Goal: Task Accomplishment & Management: Complete application form

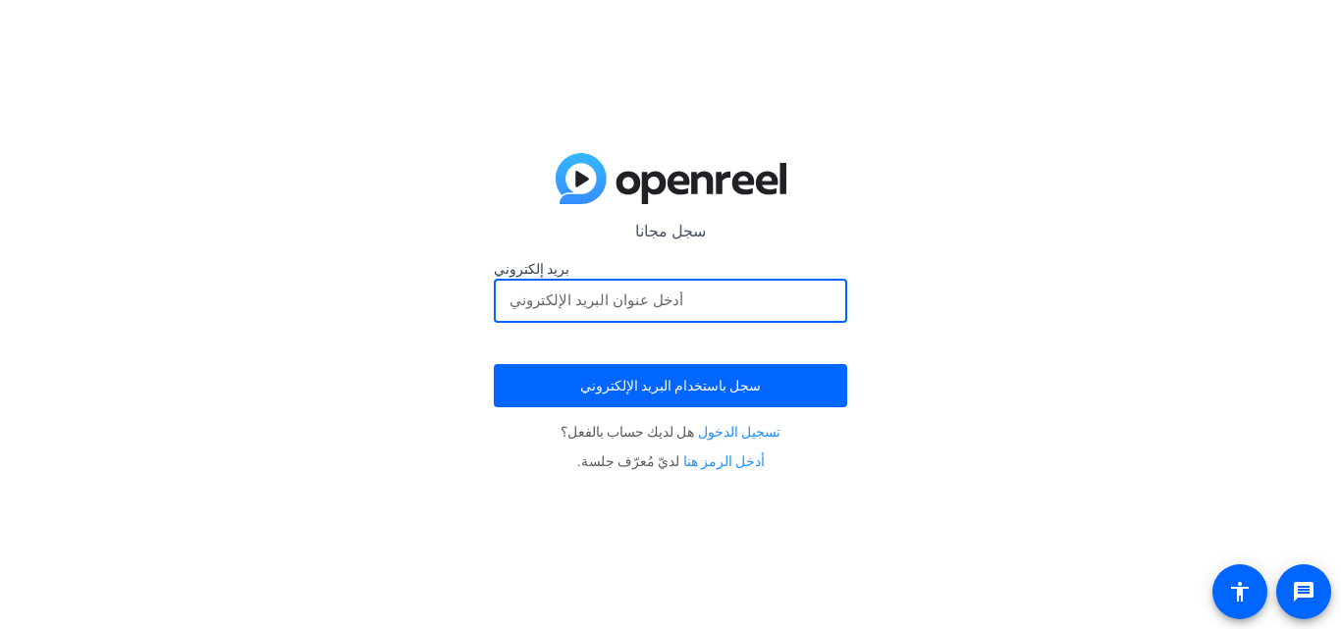
click at [603, 298] on input "email" at bounding box center [670, 301] width 322 height 24
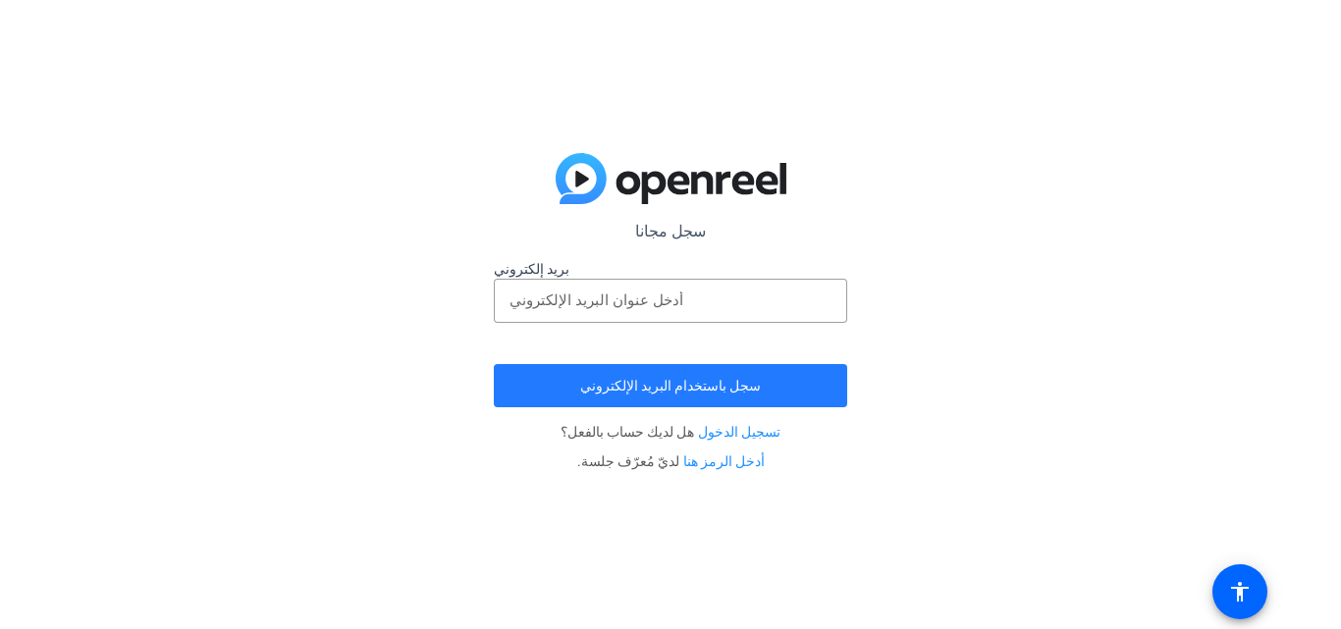
click at [704, 388] on font "سجل باستخدام البريد الإلكتروني" at bounding box center [670, 386] width 181 height 16
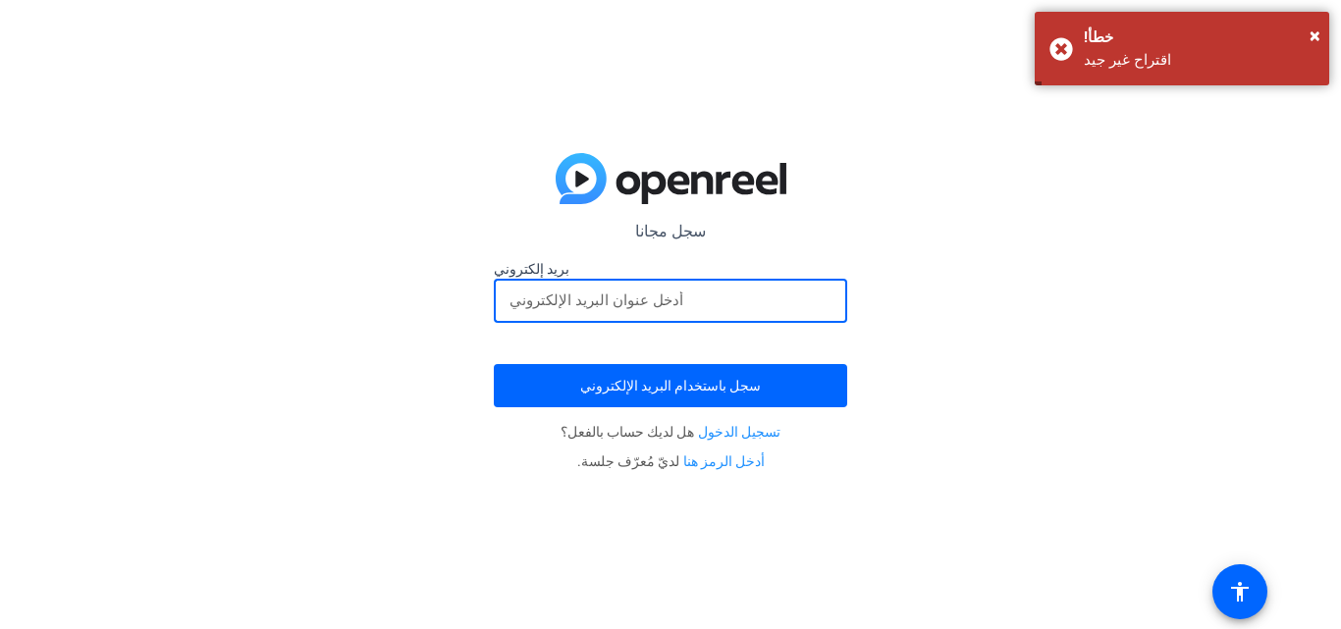
click at [595, 299] on input "email" at bounding box center [670, 301] width 322 height 24
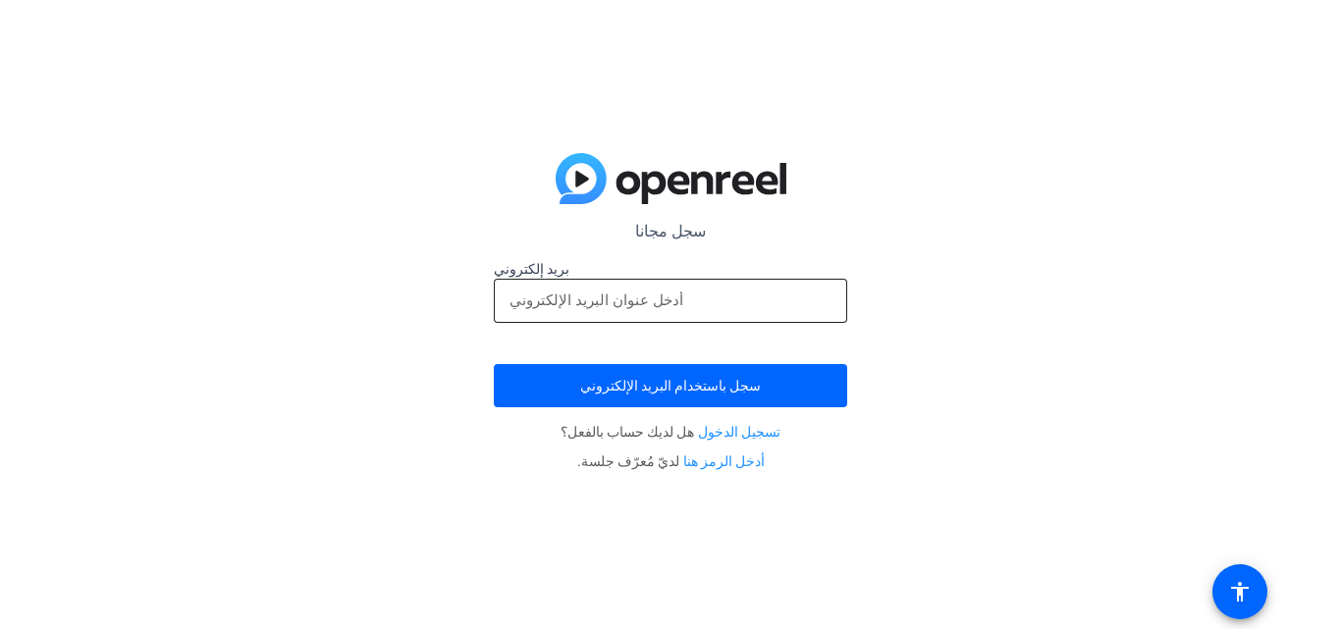
click at [603, 301] on input "email" at bounding box center [670, 301] width 322 height 24
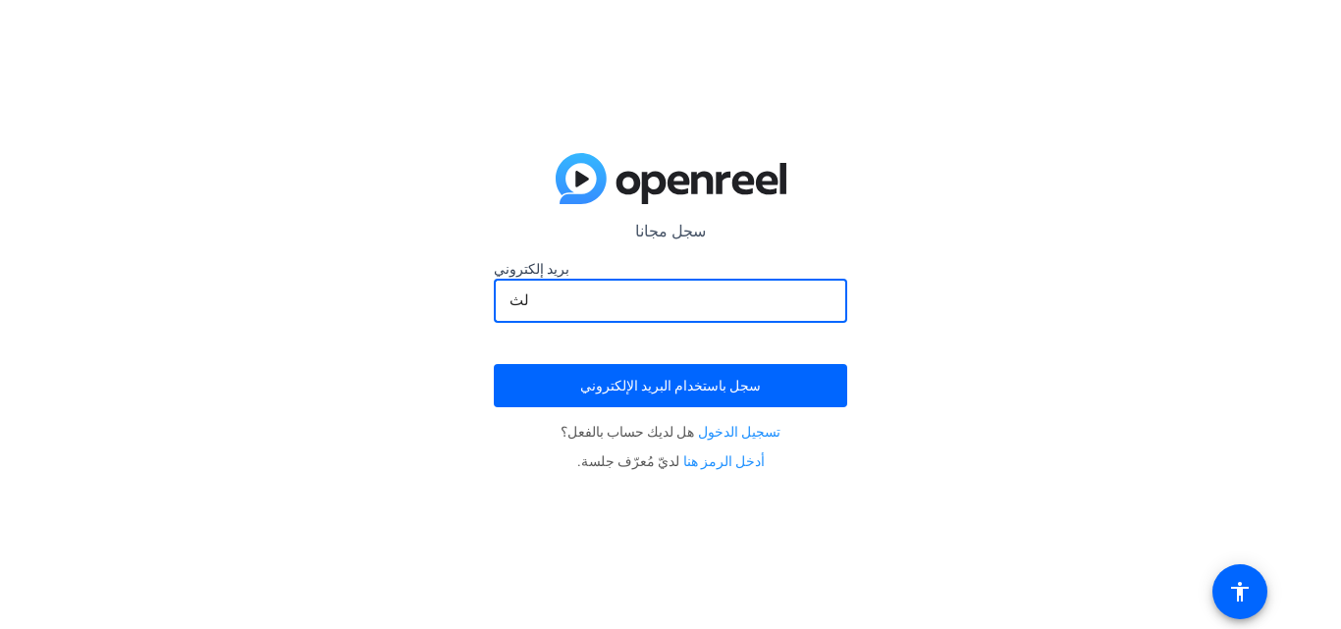
type input "ل"
click at [558, 301] on input "gen" at bounding box center [670, 301] width 322 height 24
click at [578, 302] on input "gen3317" at bounding box center [670, 301] width 322 height 24
type input "[EMAIL_ADDRESS][DOMAIN_NAME]"
click at [494, 364] on button "سجل باستخدام البريد الإلكتروني" at bounding box center [670, 385] width 353 height 43
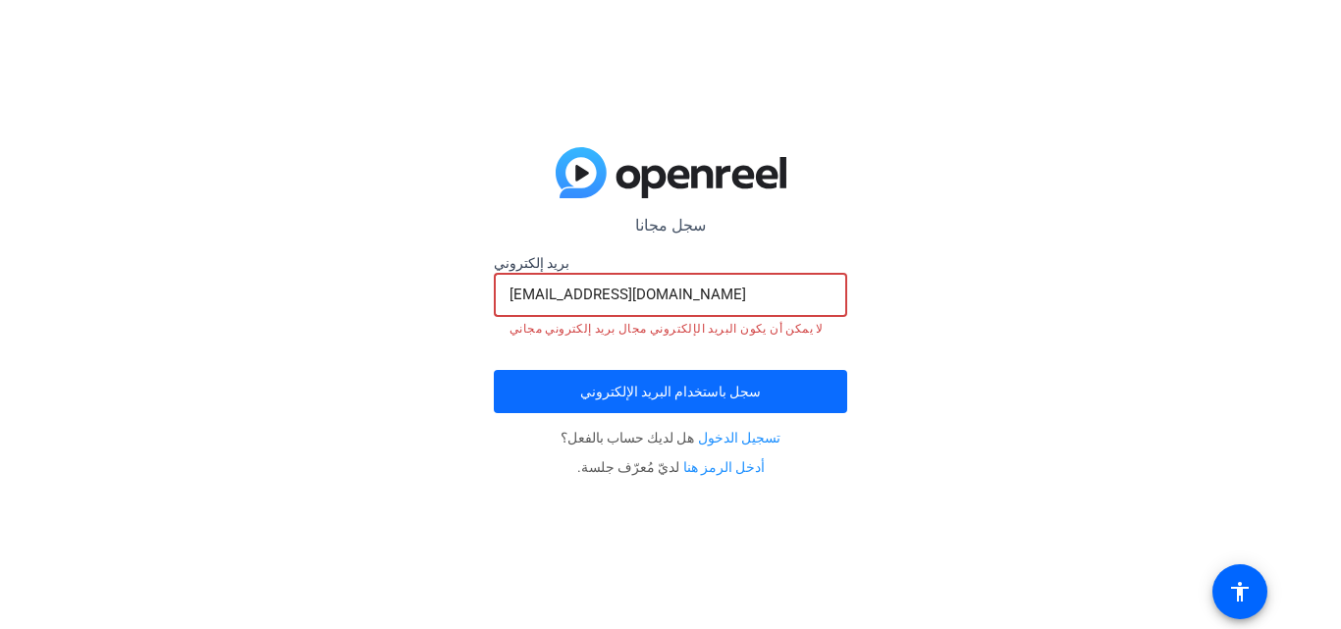
click at [651, 390] on font "سجل باستخدام البريد الإلكتروني" at bounding box center [670, 392] width 181 height 16
click at [749, 402] on span "submit" at bounding box center [670, 391] width 353 height 47
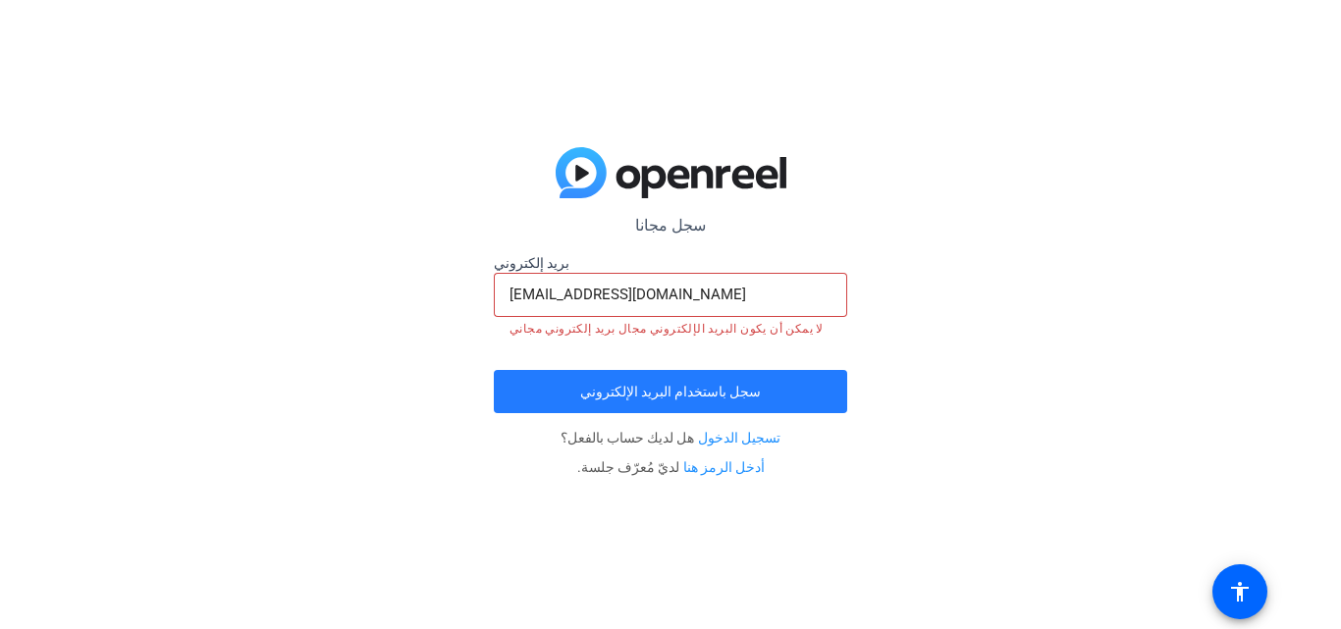
click at [749, 402] on span "submit" at bounding box center [670, 391] width 353 height 47
